Goal: Find specific page/section: Find specific page/section

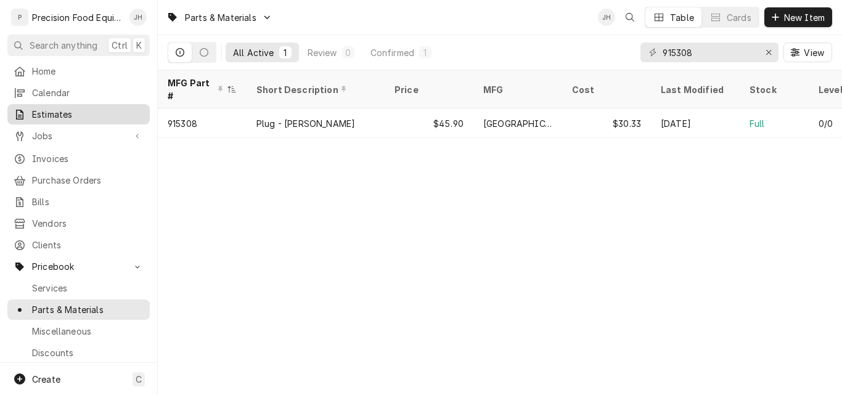
click at [64, 108] on span "Estimates" at bounding box center [88, 114] width 112 height 13
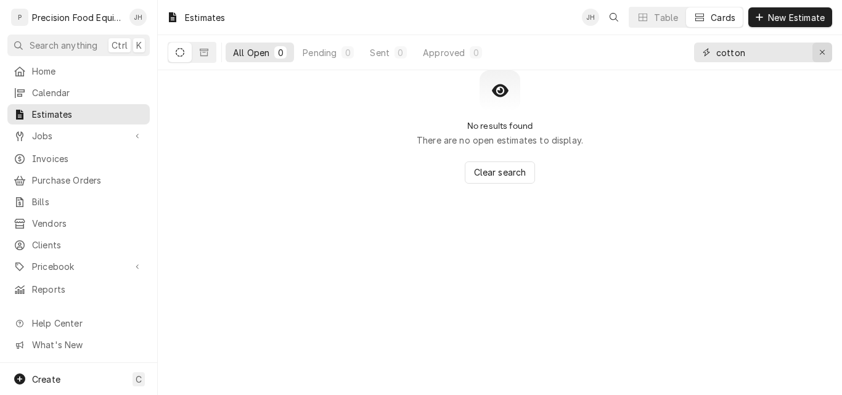
click at [824, 54] on icon "Erase input" at bounding box center [822, 52] width 7 height 9
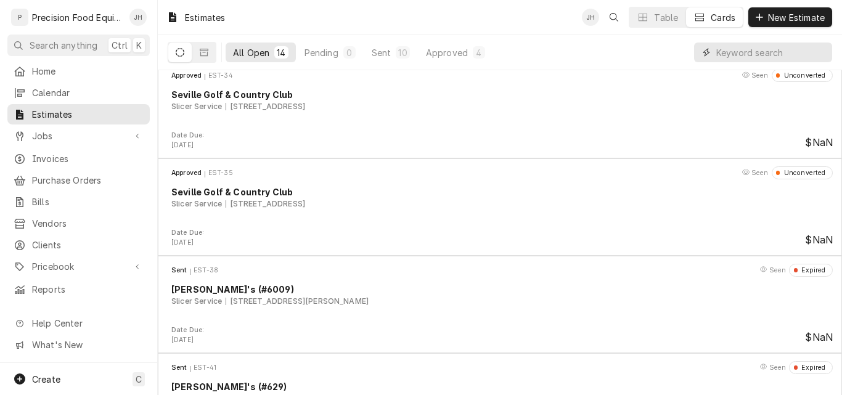
scroll to position [1038, 0]
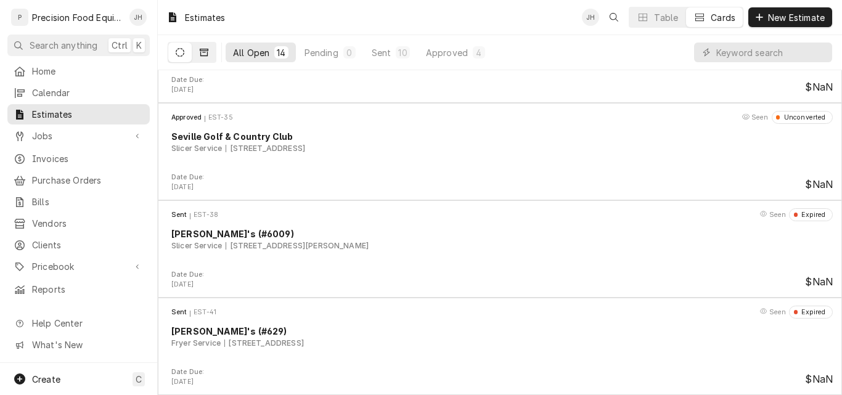
click at [205, 52] on icon "Dynamic Content Wrapper" at bounding box center [204, 52] width 9 height 7
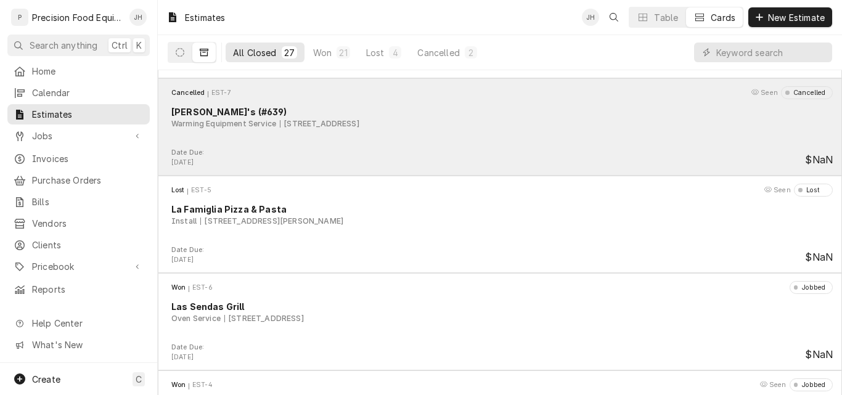
scroll to position [1976, 0]
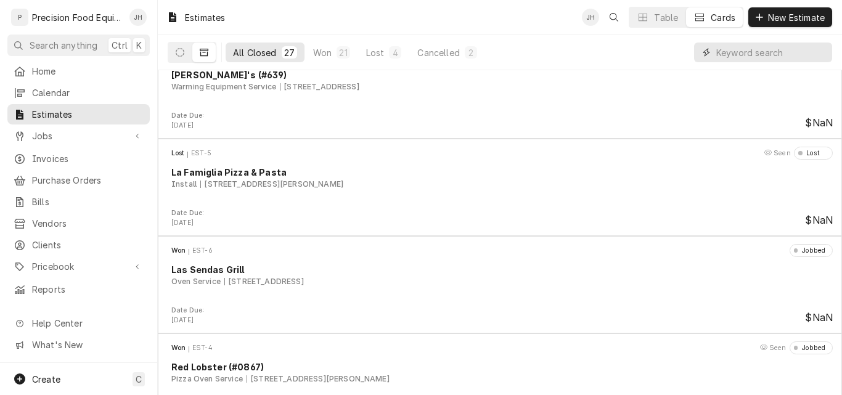
click at [728, 52] on input "Dynamic Content Wrapper" at bounding box center [771, 53] width 110 height 20
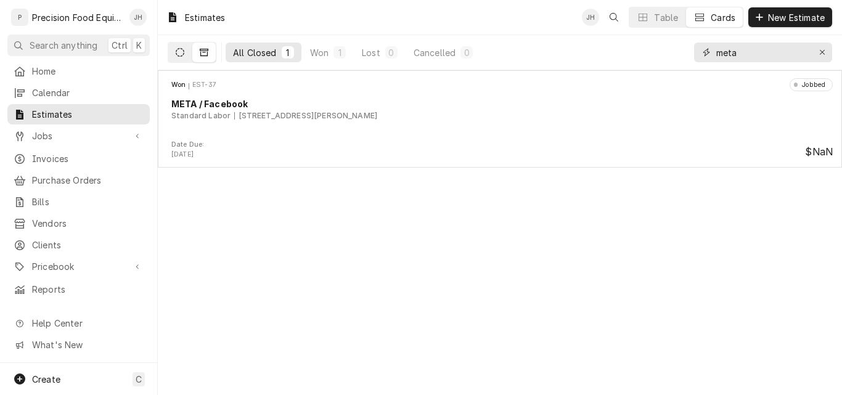
type input "meta"
click at [184, 50] on icon "Dynamic Content Wrapper" at bounding box center [180, 52] width 9 height 9
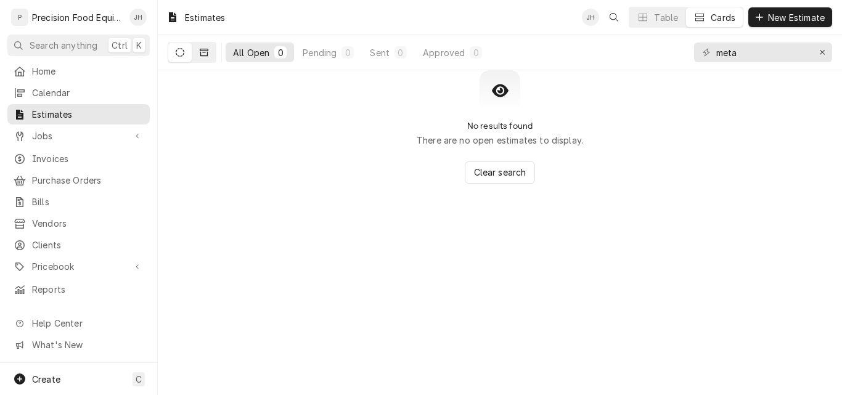
click at [209, 54] on button "Dynamic Content Wrapper" at bounding box center [203, 53] width 23 height 20
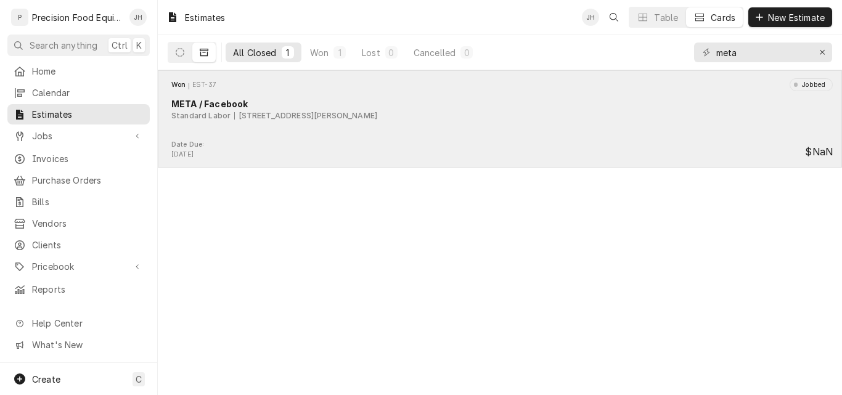
click at [431, 124] on div "Won EST-37 Jobbed META / Facebook Standard Labor 3841 S Ellsworth Rd, Mesa, AZ …" at bounding box center [500, 109] width 674 height 62
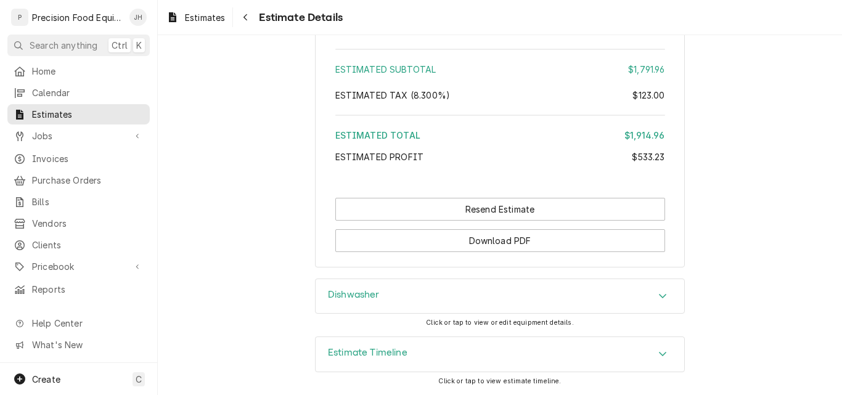
scroll to position [1657, 0]
click at [86, 112] on span "Estimates" at bounding box center [88, 114] width 112 height 13
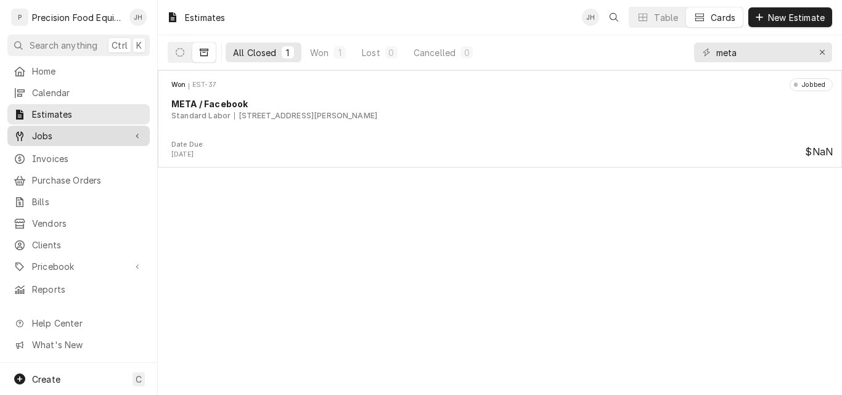
click at [47, 131] on span "Jobs" at bounding box center [78, 135] width 93 height 13
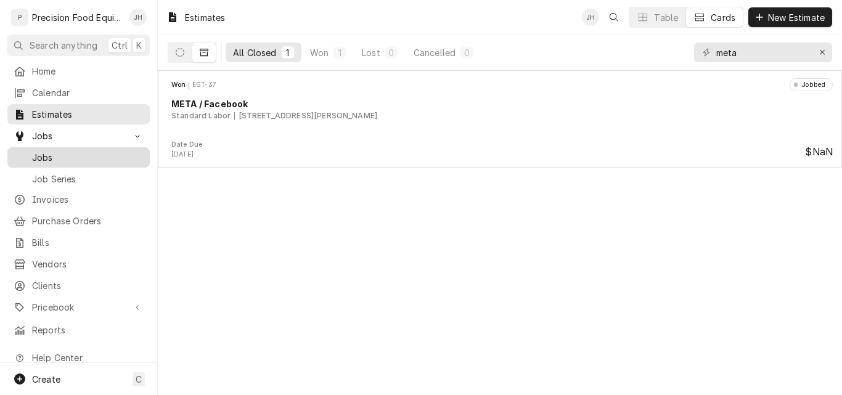
click at [48, 153] on span "Jobs" at bounding box center [88, 157] width 112 height 13
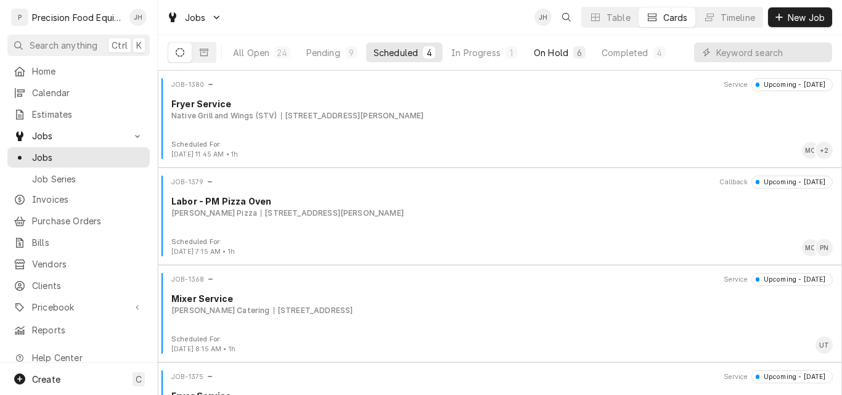
click at [553, 51] on div "On Hold" at bounding box center [551, 52] width 34 height 13
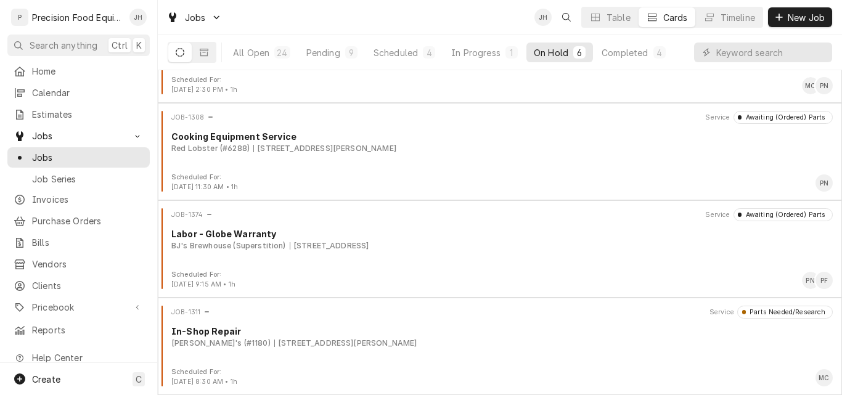
scroll to position [75, 0]
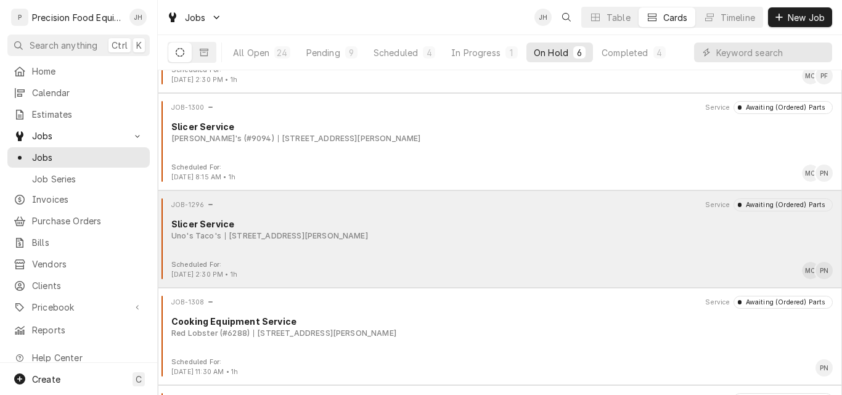
click at [458, 248] on div "JOB-1296 Service Awaiting (Ordered) Parts Slicer Service Uno's Taco's 1859 S St…" at bounding box center [500, 229] width 674 height 62
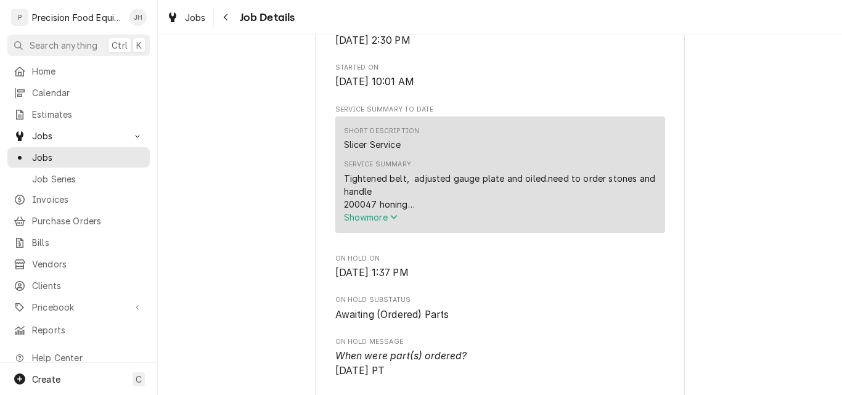
scroll to position [431, 0]
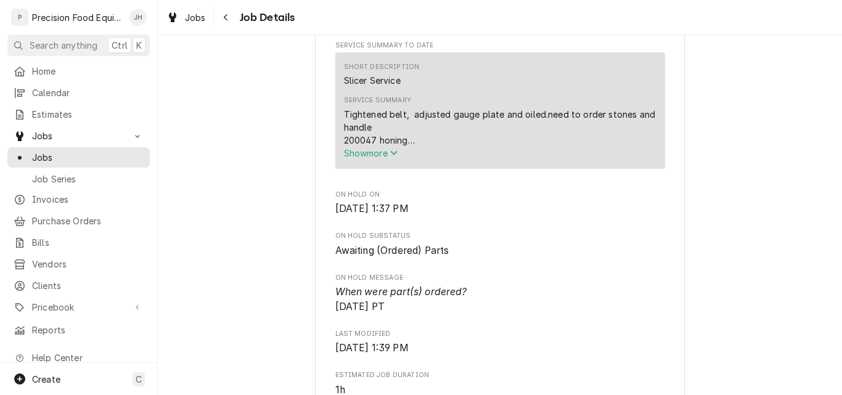
click at [369, 158] on span "Show more" at bounding box center [371, 153] width 54 height 10
